Goal: Navigation & Orientation: Find specific page/section

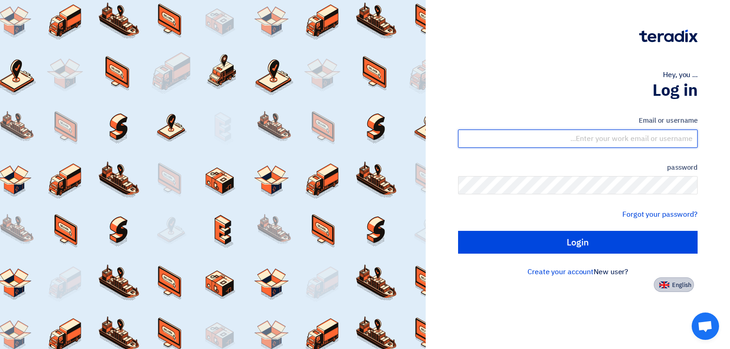
type input "[EMAIL_ADDRESS][DOMAIN_NAME]"
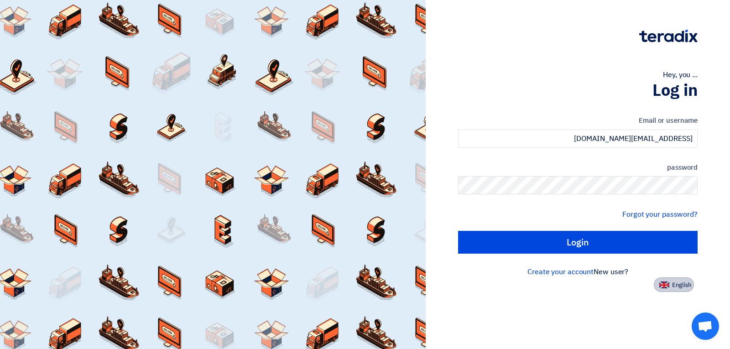
click at [679, 286] on font "English" at bounding box center [681, 285] width 19 height 9
type input "Sign in"
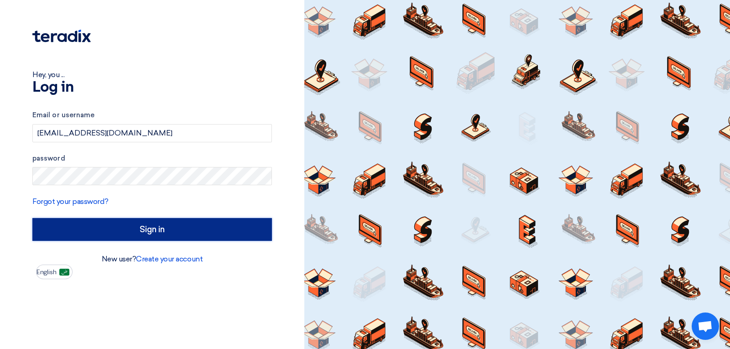
click at [215, 235] on input "Sign in" at bounding box center [151, 229] width 239 height 23
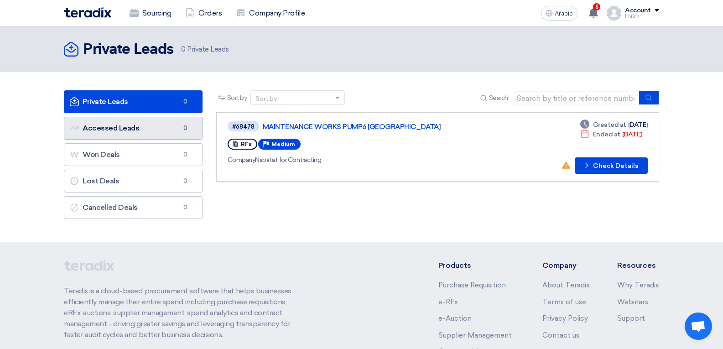
click at [132, 127] on font "Accessed Leads" at bounding box center [111, 128] width 57 height 9
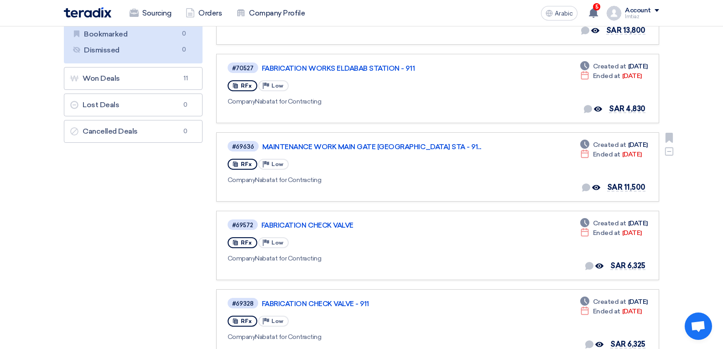
scroll to position [274, 0]
